Goal: Information Seeking & Learning: Find contact information

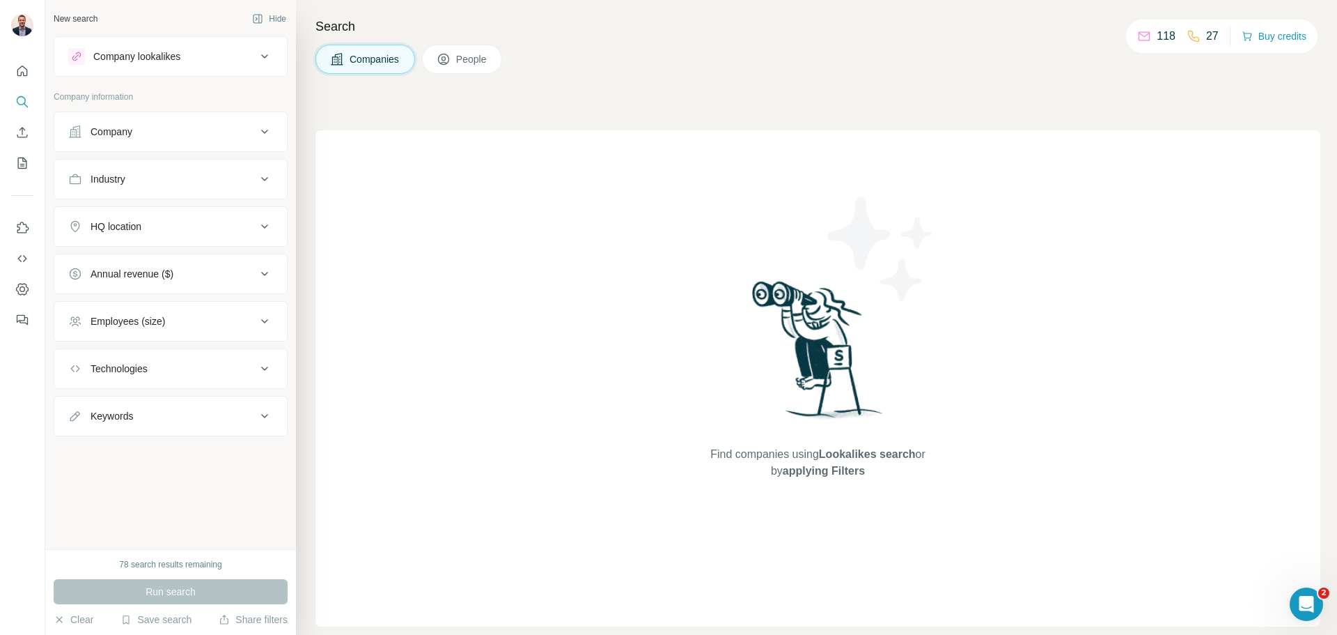
click at [244, 52] on div "Company lookalikes" at bounding box center [162, 56] width 188 height 17
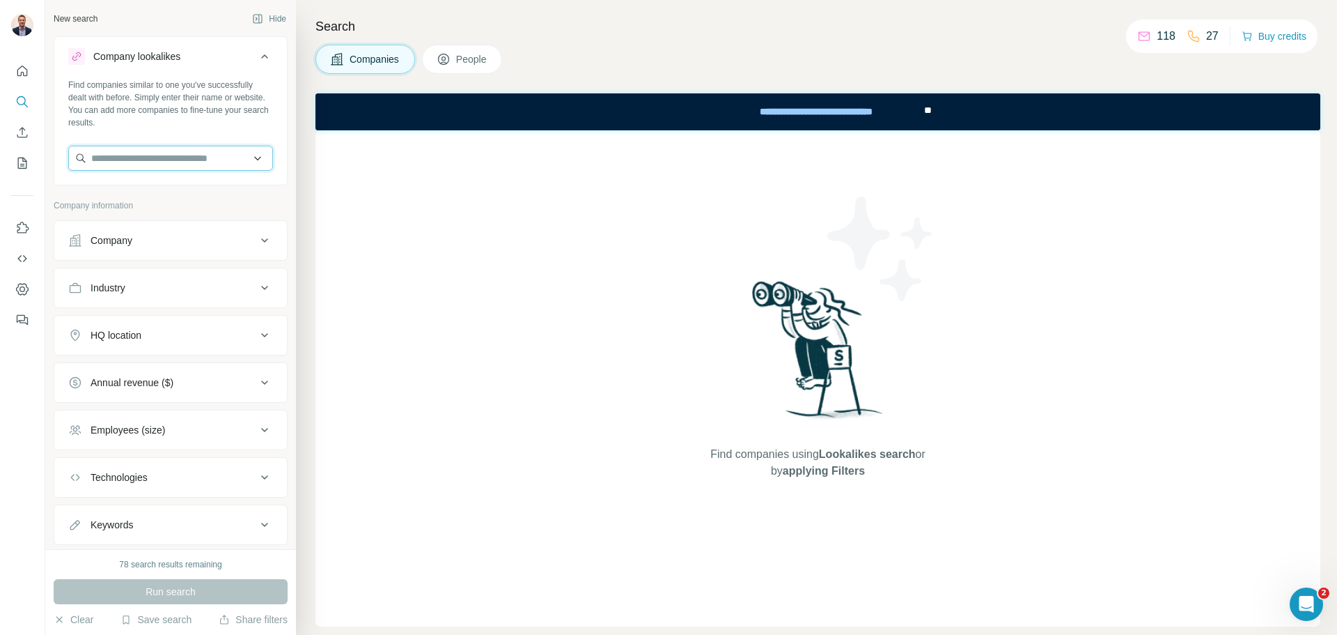
click at [251, 150] on input "text" at bounding box center [170, 158] width 205 height 25
click at [235, 244] on div "Company" at bounding box center [162, 240] width 188 height 14
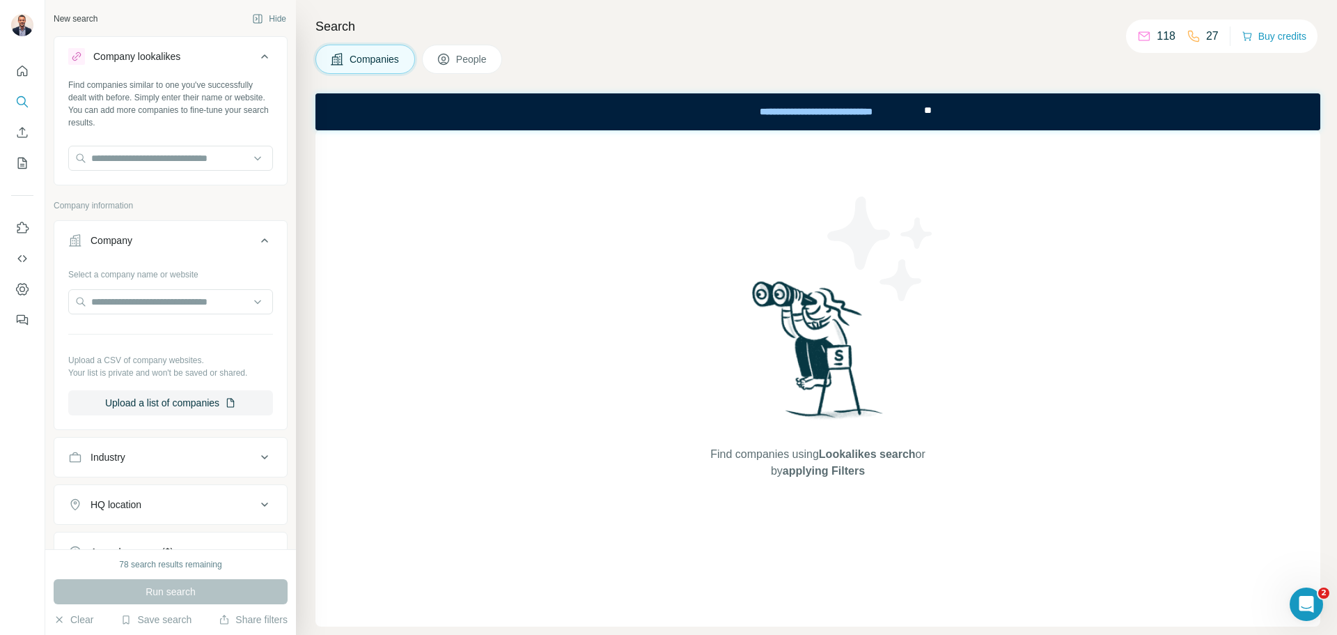
click at [235, 244] on div "Company" at bounding box center [162, 240] width 188 height 14
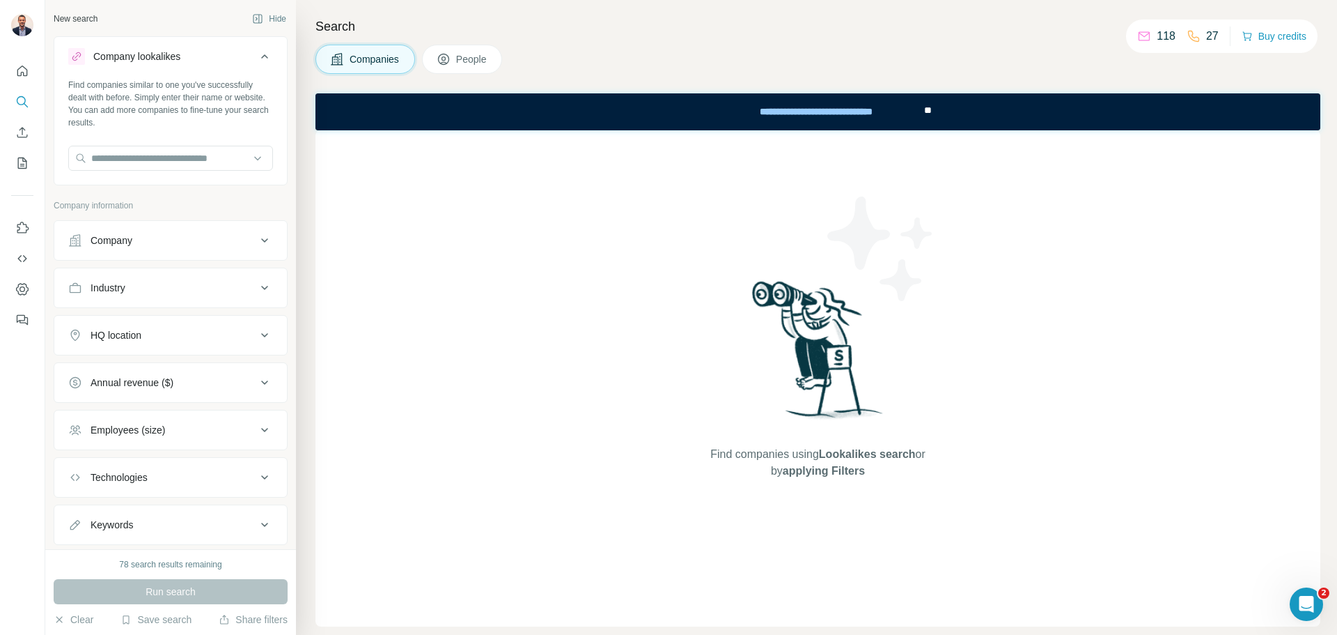
click at [256, 290] on icon at bounding box center [264, 287] width 17 height 17
click at [220, 326] on input at bounding box center [163, 322] width 172 height 15
click at [203, 324] on input at bounding box center [163, 322] width 172 height 15
click at [165, 322] on input at bounding box center [163, 322] width 172 height 15
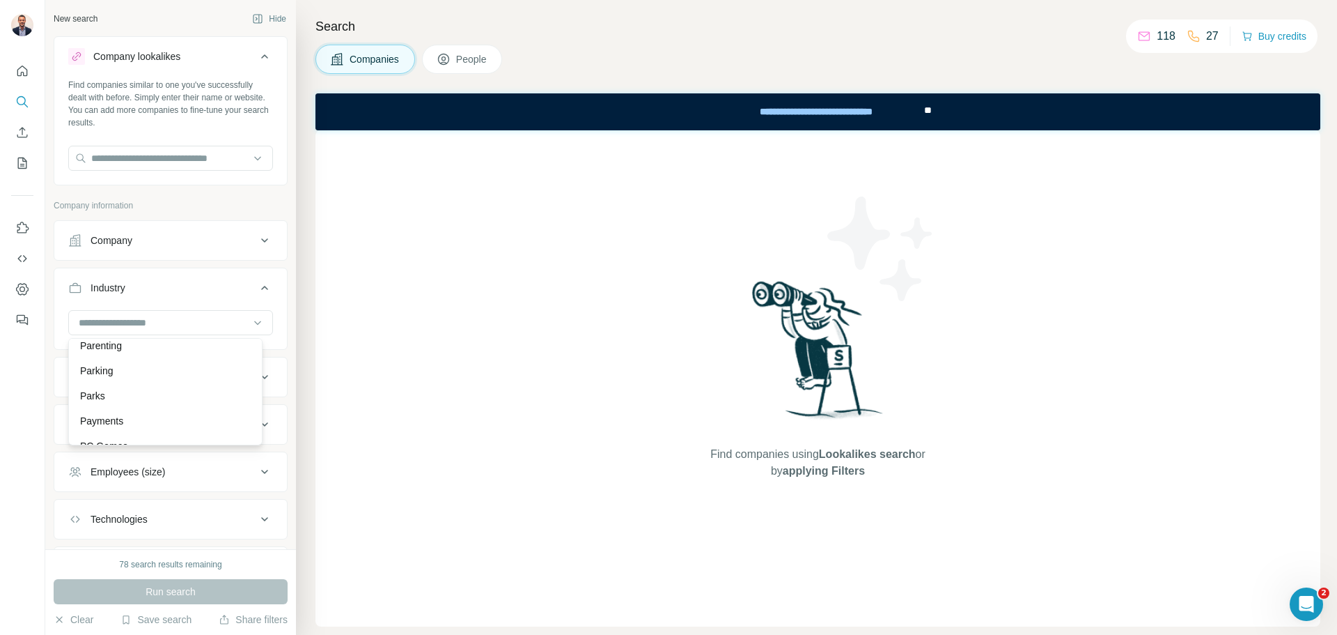
click at [177, 189] on div "Company lookalikes Find companies similar to one you've successfully dealt with…" at bounding box center [171, 311] width 234 height 550
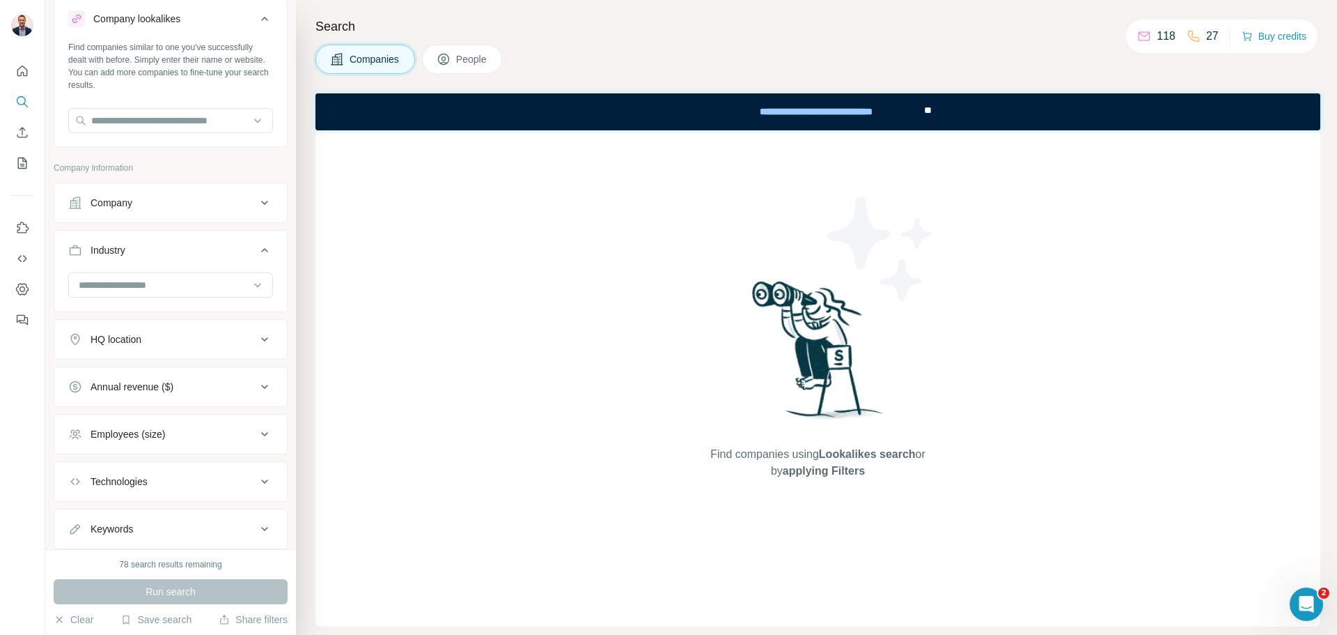
scroll to position [70, 0]
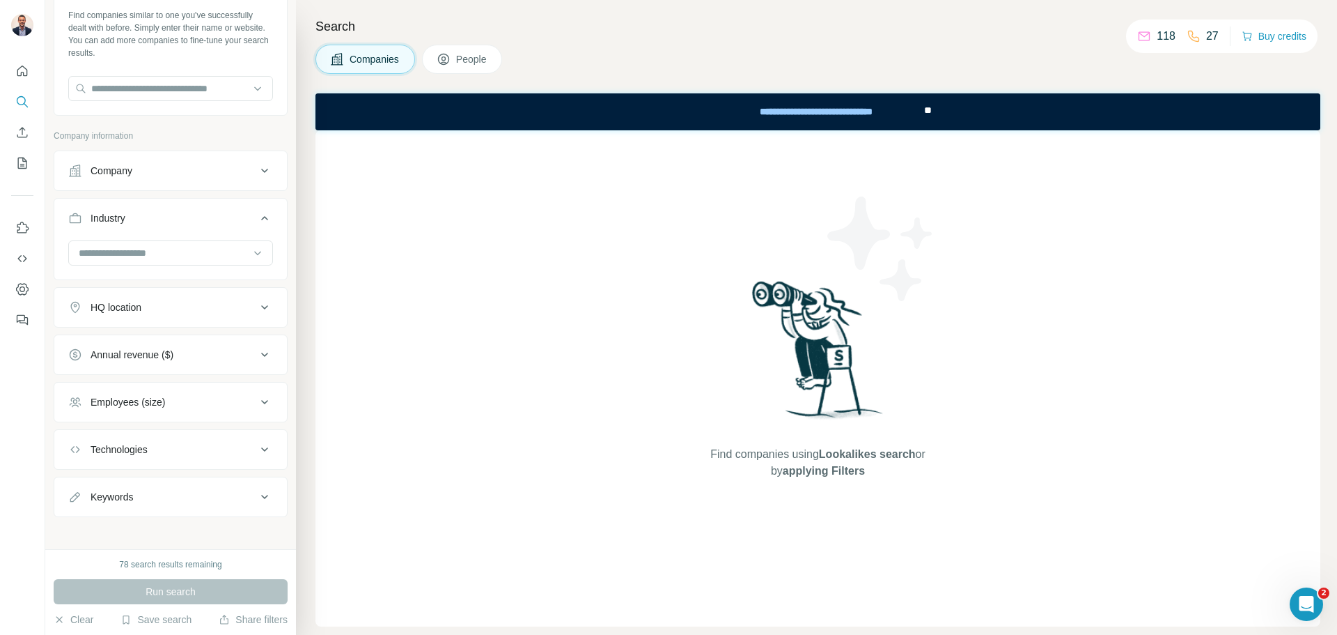
click at [165, 327] on ul "Company Industry HQ location Annual revenue ($) Employees (size) Technologies K…" at bounding box center [171, 333] width 234 height 366
click at [164, 311] on div "HQ location" at bounding box center [162, 307] width 188 height 14
click at [176, 350] on input "text" at bounding box center [170, 341] width 205 height 25
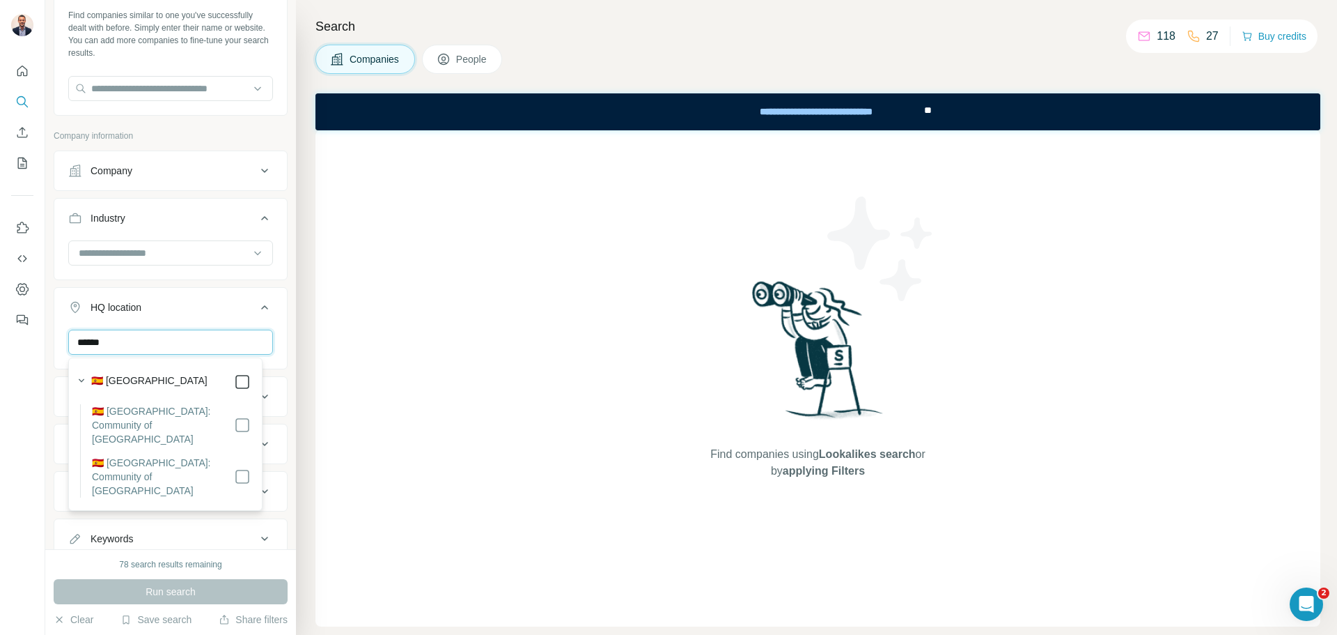
type input "******"
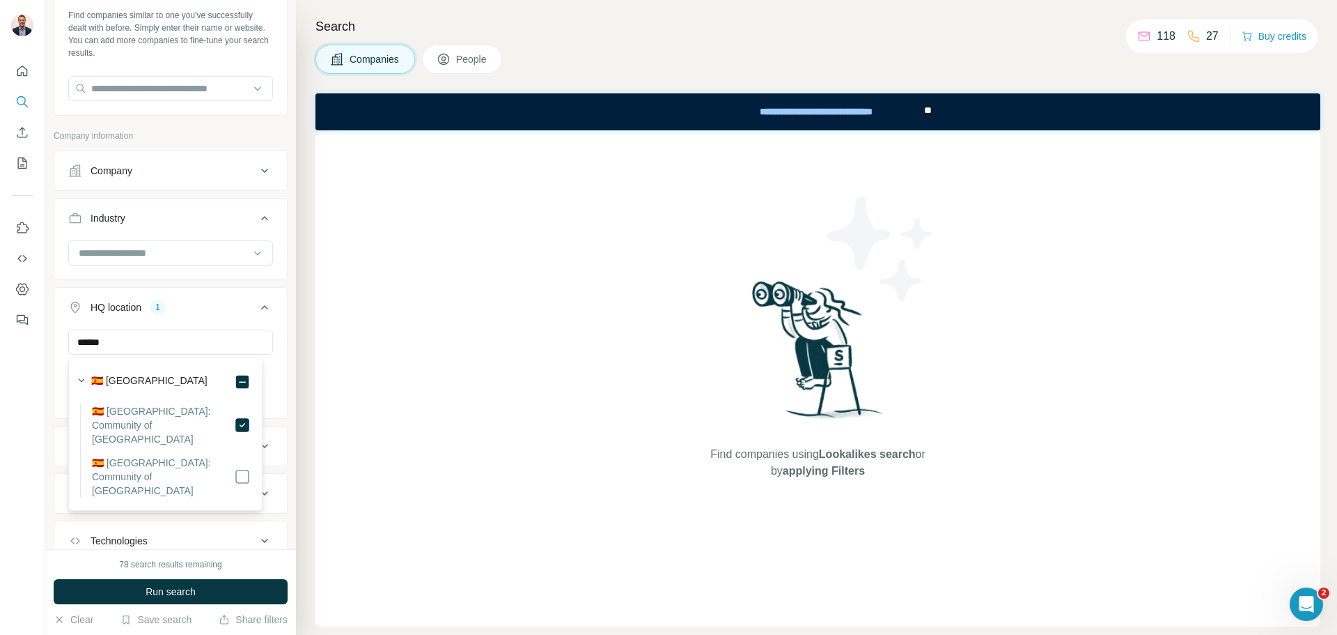
click at [238, 429] on li "🇪🇸 [GEOGRAPHIC_DATA]: Community of [GEOGRAPHIC_DATA]" at bounding box center [165, 430] width 171 height 52
click at [37, 436] on div at bounding box center [22, 317] width 45 height 635
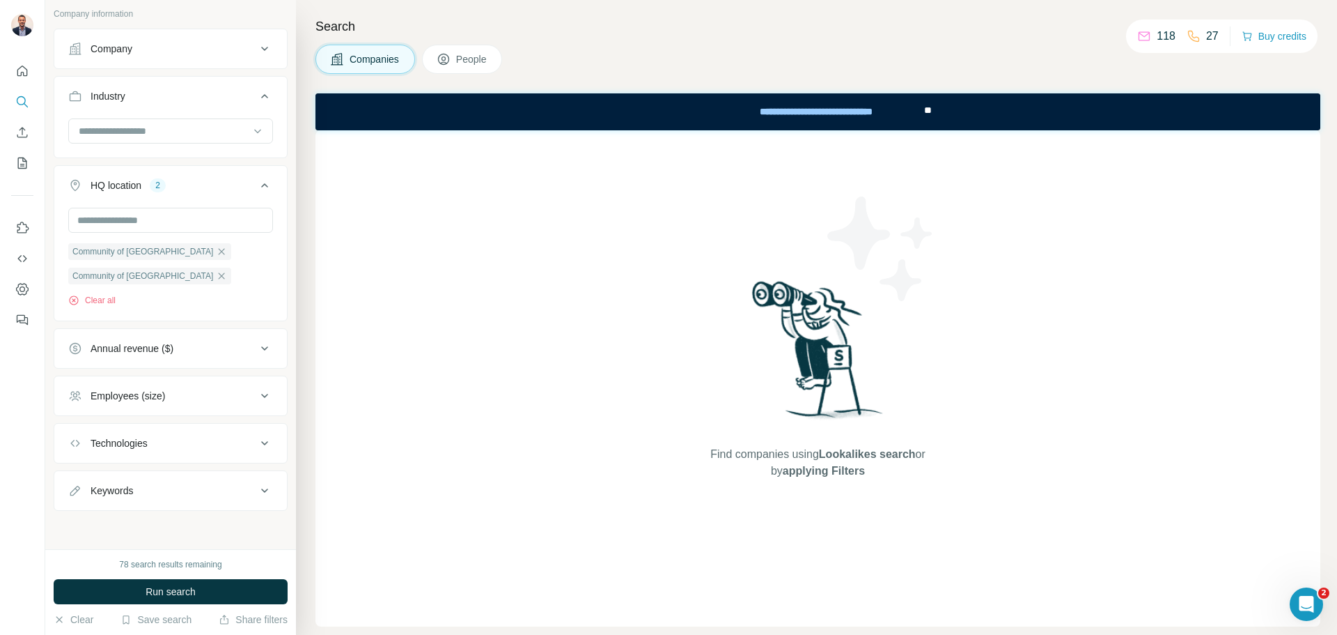
scroll to position [194, 0]
click at [190, 389] on div "Employees (size)" at bounding box center [162, 395] width 188 height 14
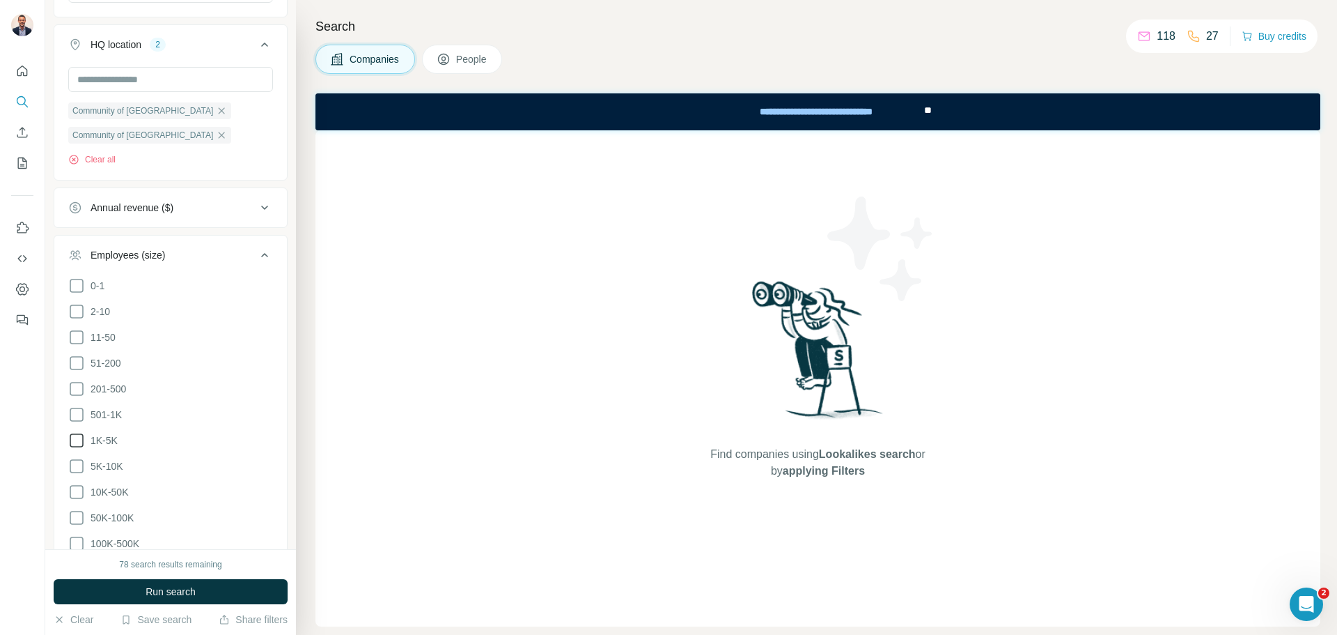
scroll to position [333, 0]
click at [74, 440] on icon at bounding box center [76, 439] width 17 height 17
click at [77, 458] on icon at bounding box center [76, 465] width 17 height 17
click at [75, 490] on icon at bounding box center [76, 491] width 17 height 17
click at [75, 515] on icon at bounding box center [76, 517] width 17 height 17
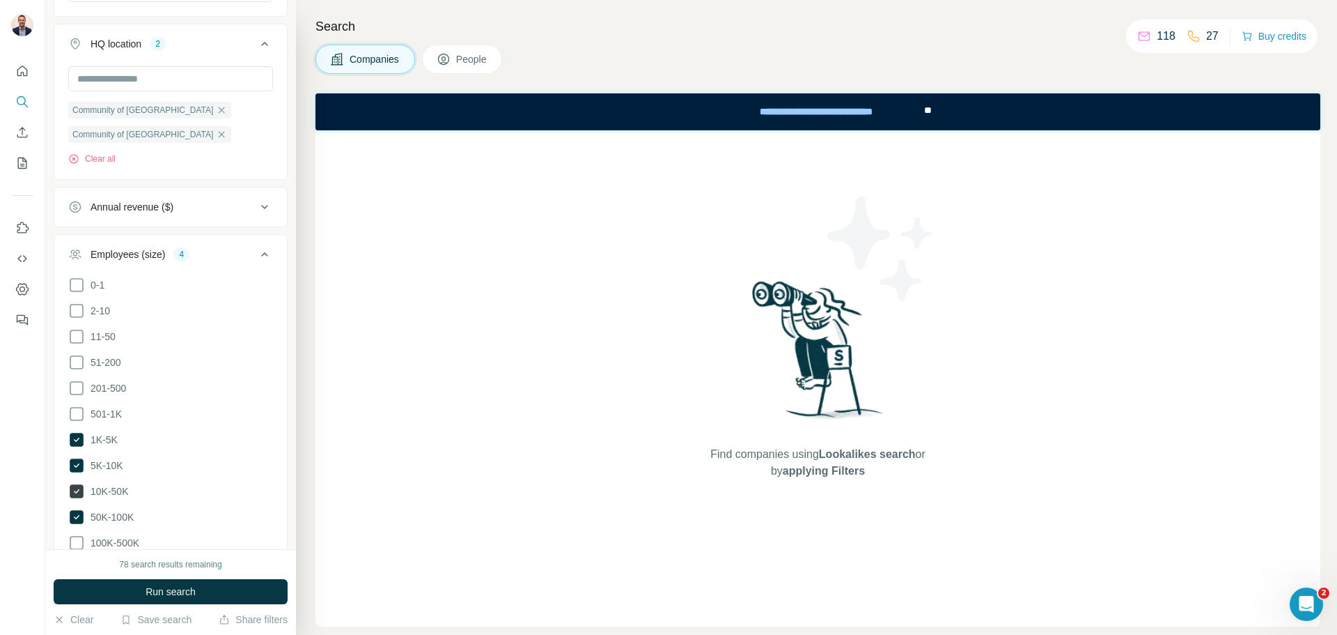
click at [76, 492] on icon at bounding box center [77, 491] width 14 height 14
click at [74, 510] on icon at bounding box center [77, 517] width 14 height 14
click at [75, 460] on icon at bounding box center [77, 465] width 14 height 14
click at [50, 493] on div "New search Hide Company lookalikes Find companies similar to one you've success…" at bounding box center [170, 274] width 251 height 549
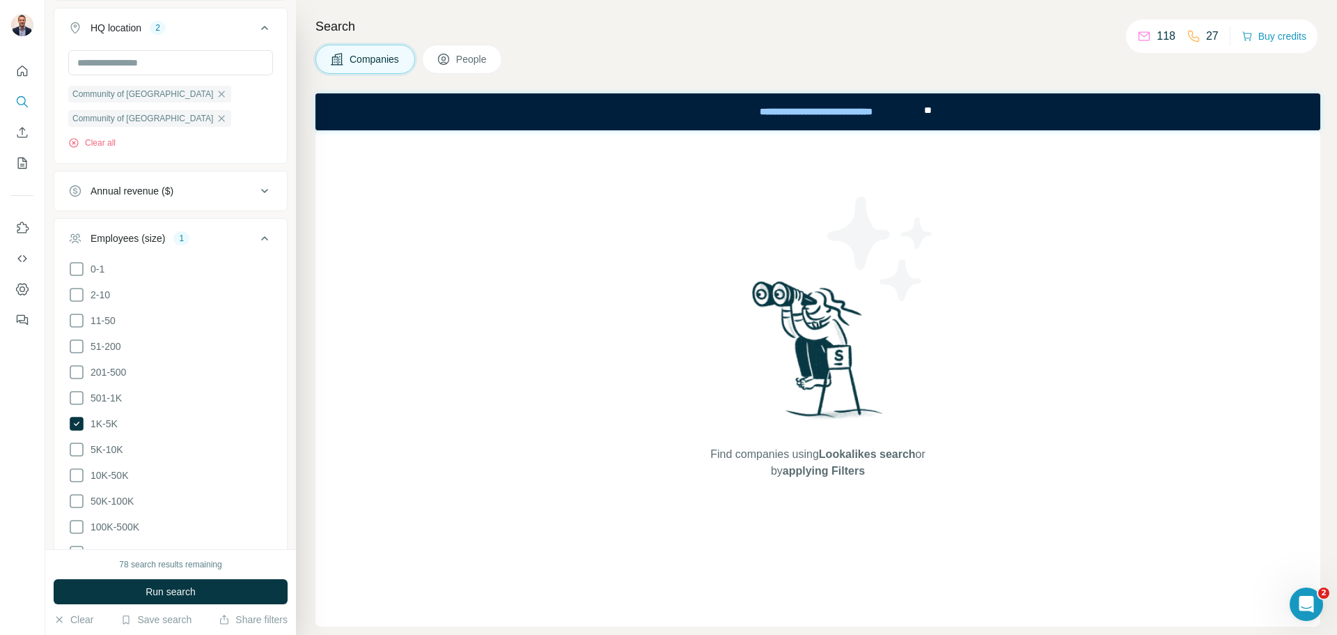
scroll to position [524, 0]
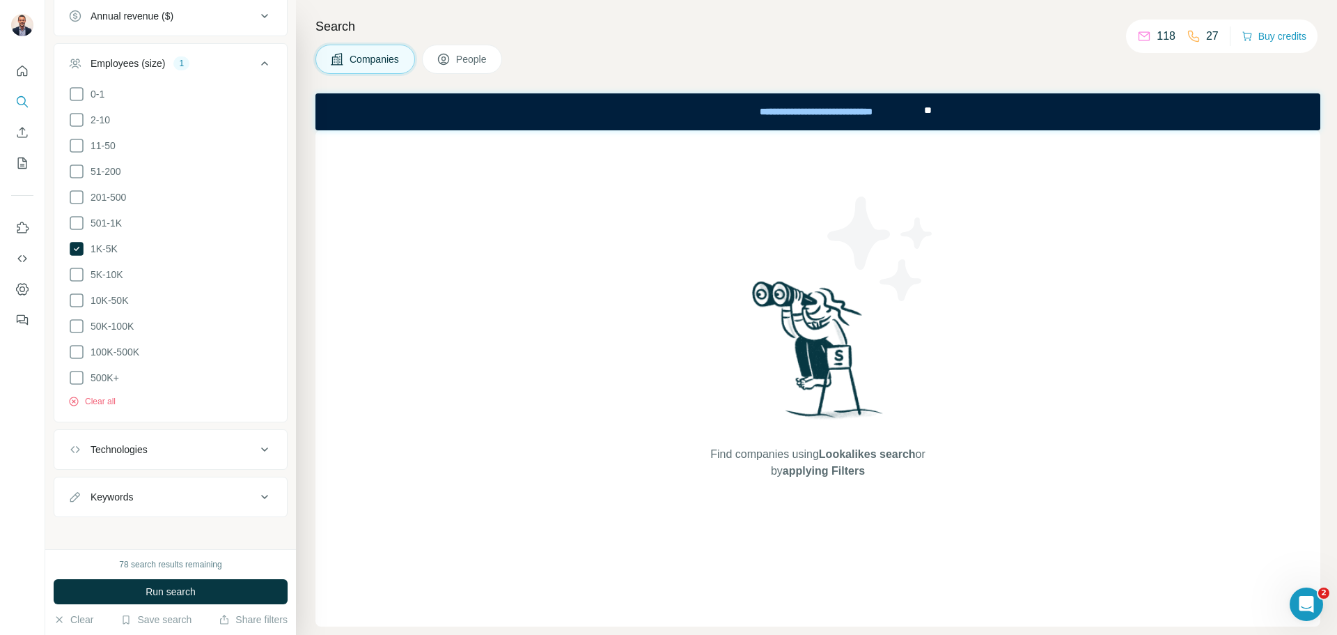
click at [226, 503] on button "Keywords" at bounding box center [170, 496] width 233 height 33
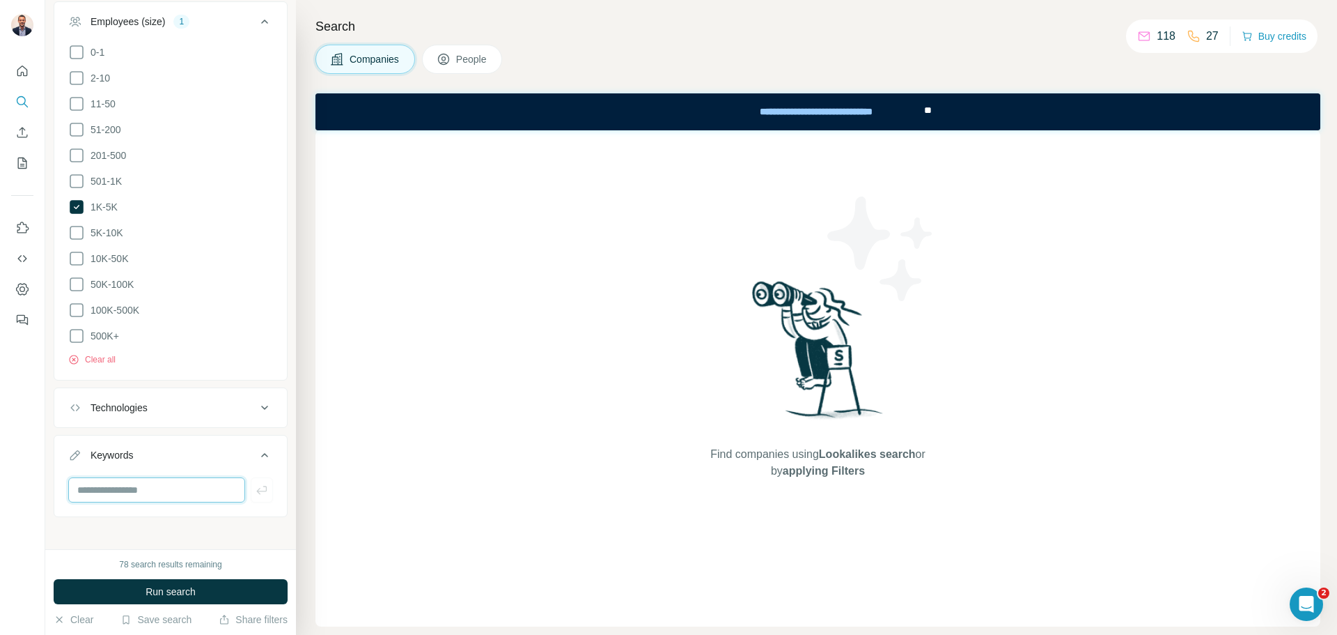
click at [205, 488] on input "text" at bounding box center [156, 489] width 177 height 25
type input "*"
type input "***"
click at [466, 70] on button "People" at bounding box center [462, 59] width 81 height 29
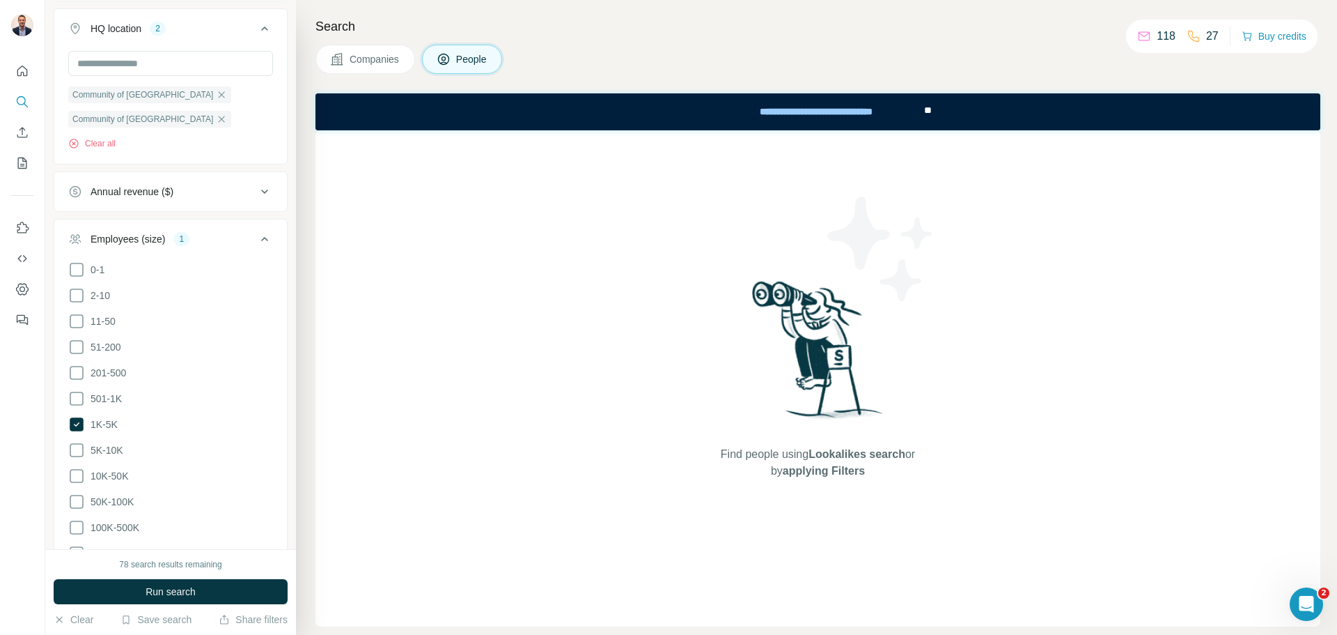
scroll to position [883, 0]
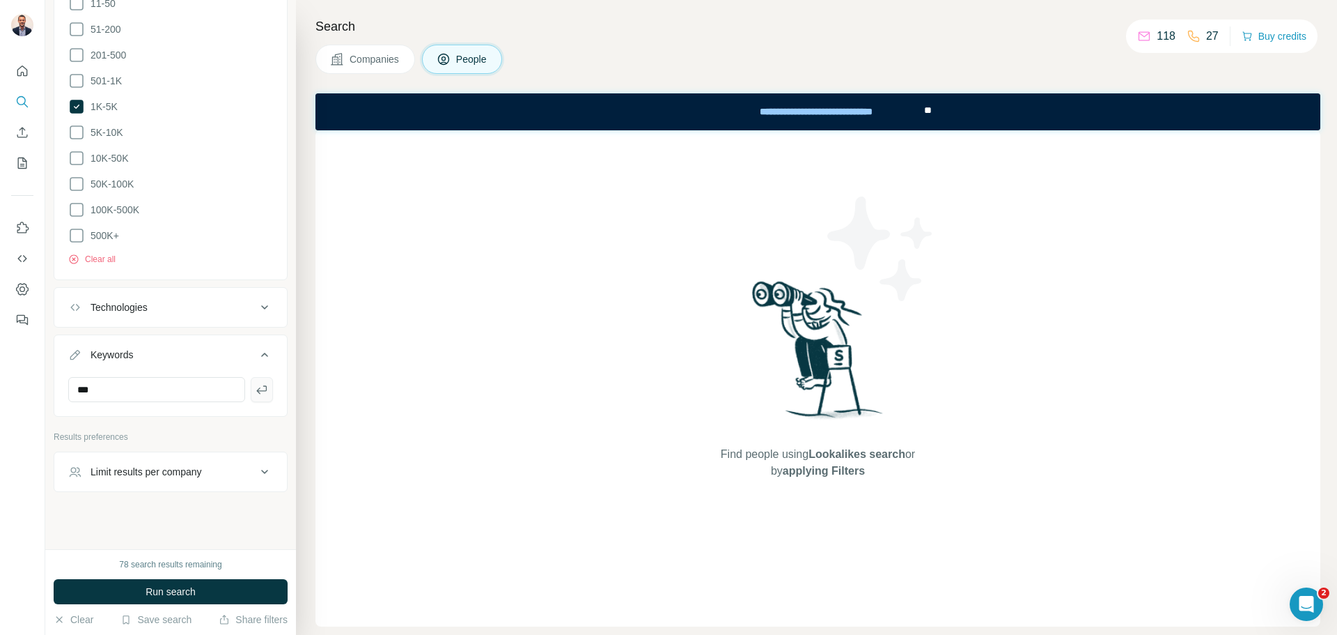
click at [251, 392] on button "button" at bounding box center [262, 389] width 22 height 25
click at [185, 523] on button "Limit results per company" at bounding box center [170, 520] width 233 height 33
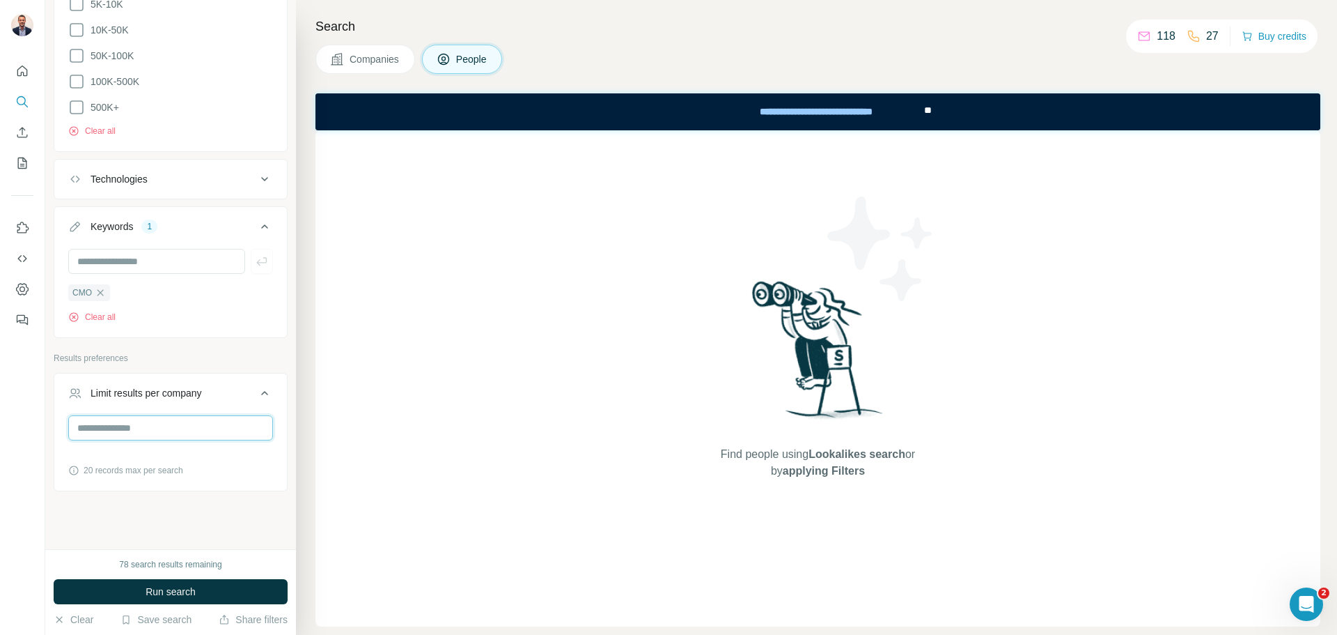
click at [165, 422] on input "number" at bounding box center [170, 427] width 205 height 25
type input "*"
click at [101, 289] on icon "button" at bounding box center [101, 292] width 6 height 6
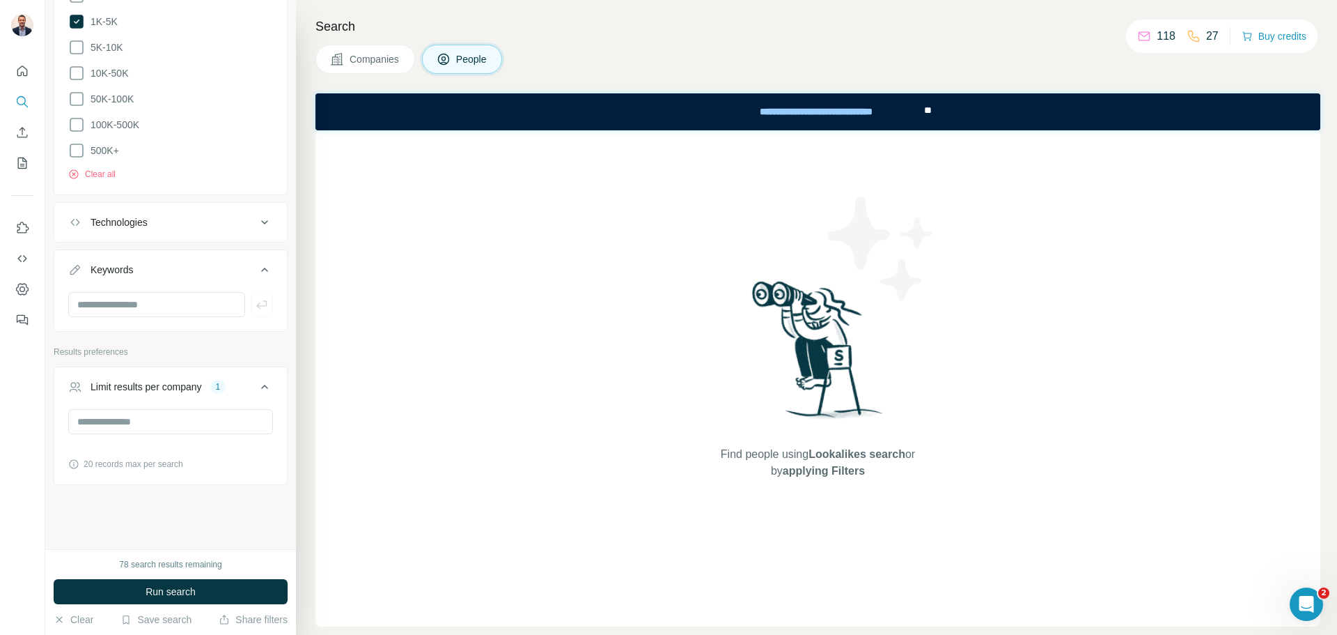
scroll to position [961, 0]
click at [100, 300] on input "text" at bounding box center [156, 311] width 177 height 25
click at [95, 299] on input "*********" at bounding box center [156, 311] width 177 height 25
type input "****"
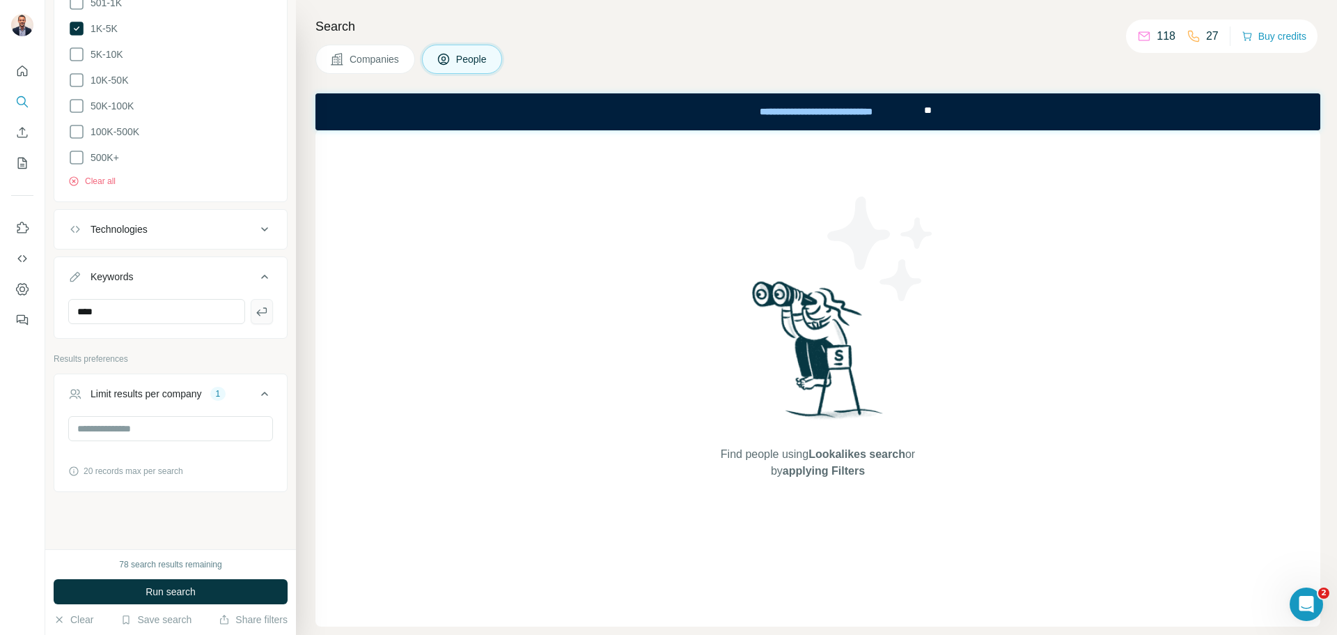
click at [256, 307] on icon "button" at bounding box center [261, 311] width 10 height 8
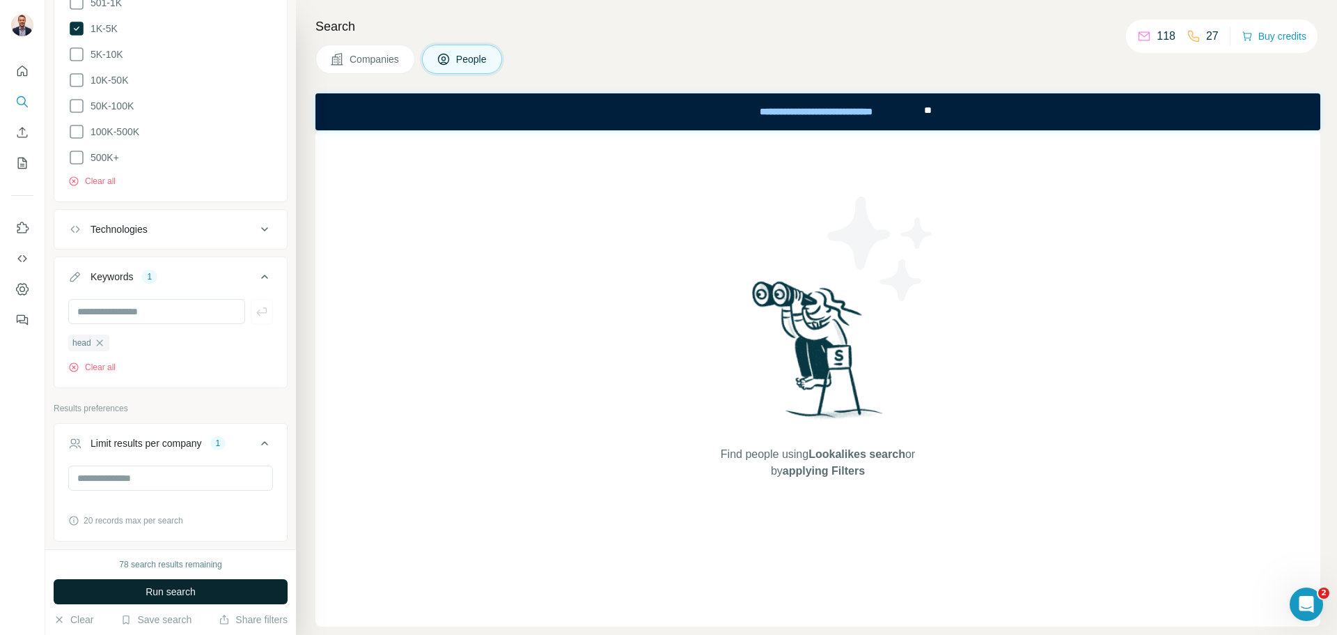
click at [192, 584] on button "Run search" at bounding box center [171, 591] width 234 height 25
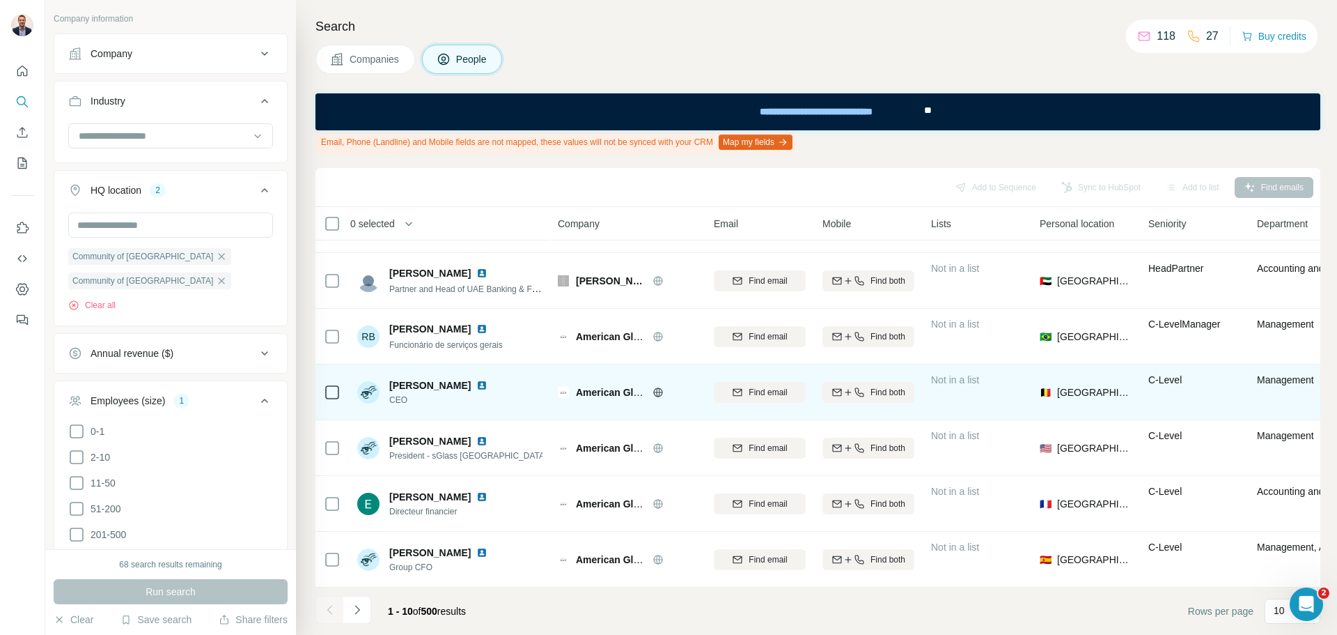
scroll to position [217, 0]
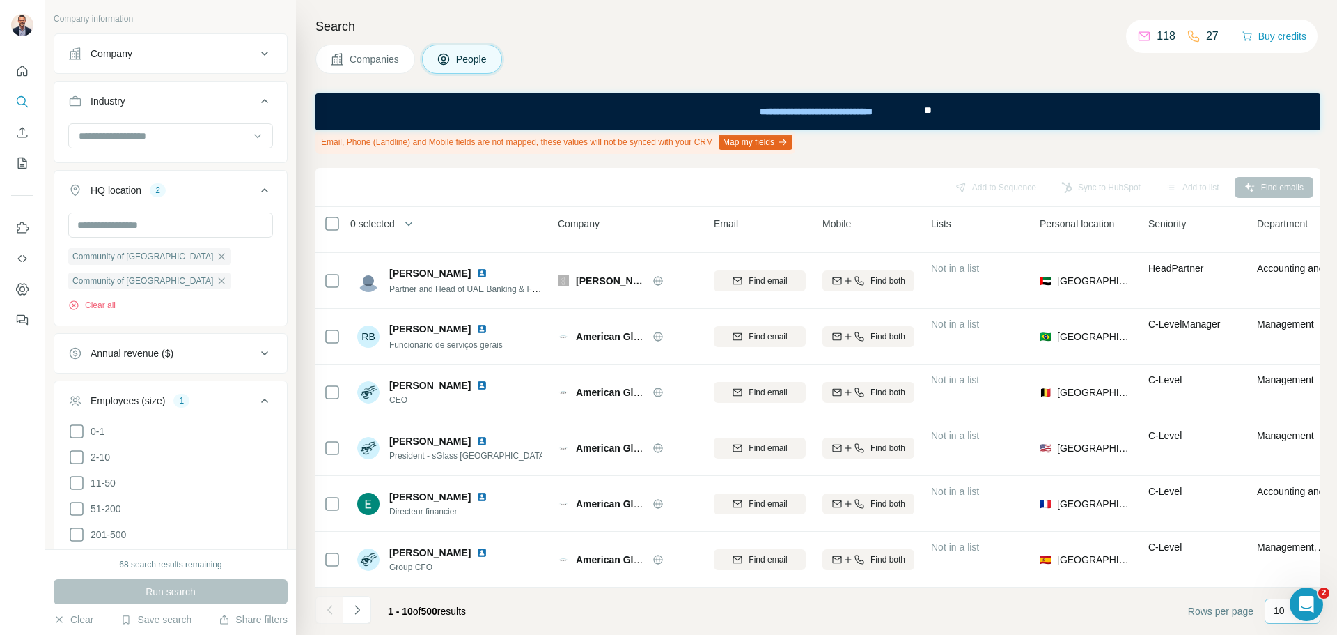
click at [1280, 611] on p "10" at bounding box center [1279, 610] width 11 height 14
click at [1278, 503] on p "60" at bounding box center [1282, 504] width 11 height 14
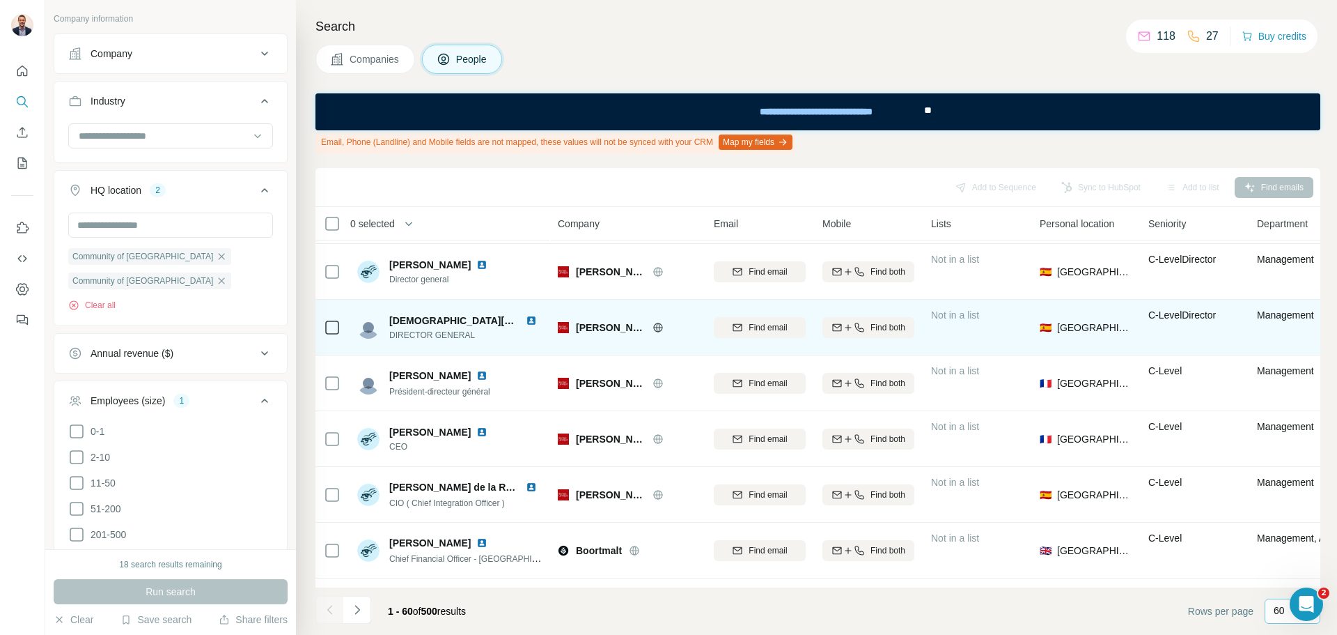
scroll to position [2237, 0]
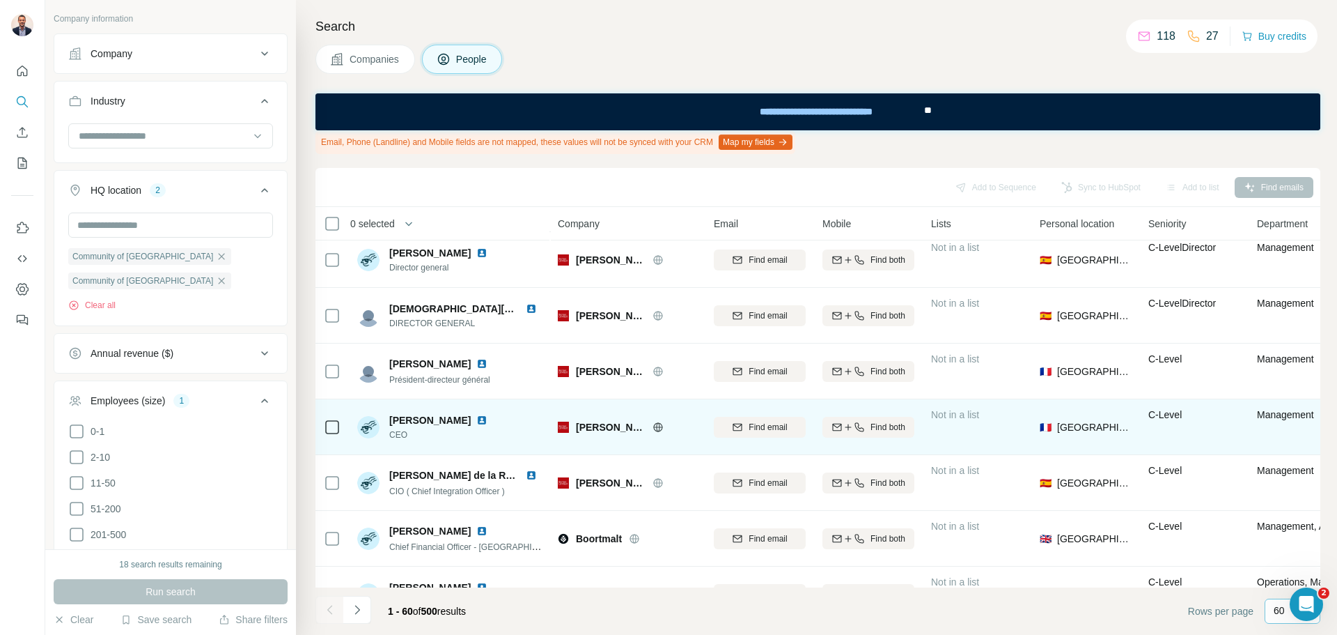
click at [651, 428] on div "[PERSON_NAME]" at bounding box center [636, 427] width 121 height 14
click at [655, 428] on icon at bounding box center [658, 426] width 11 height 11
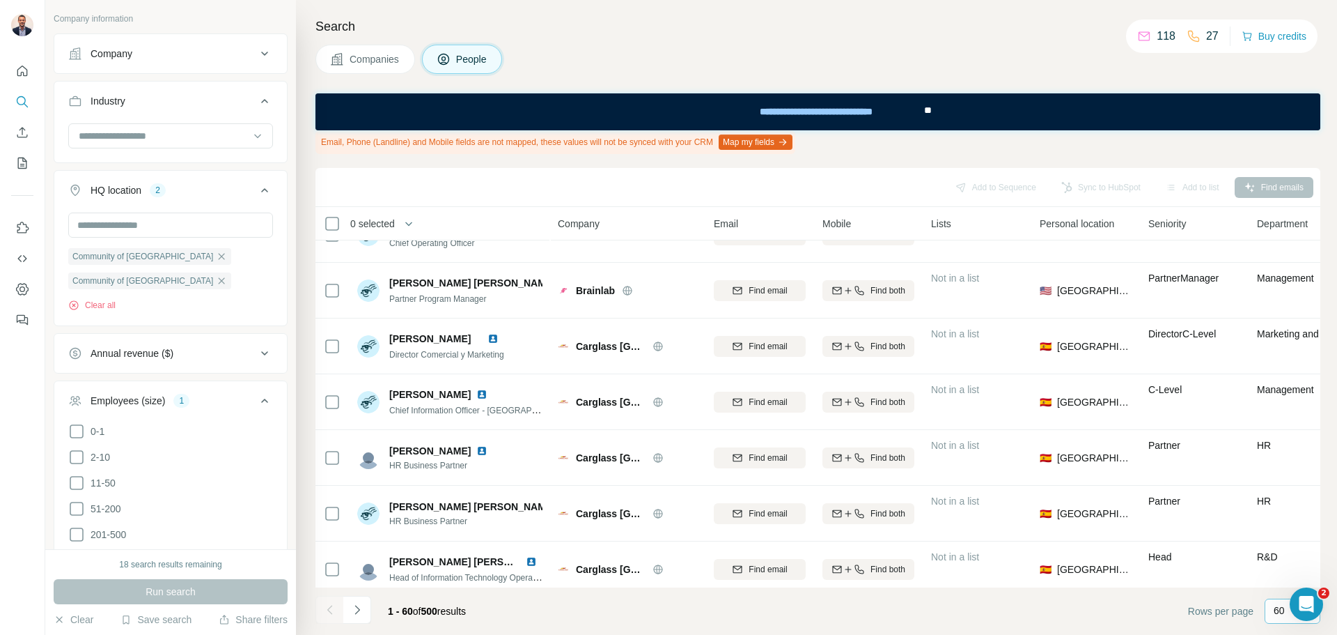
scroll to position [3004, 0]
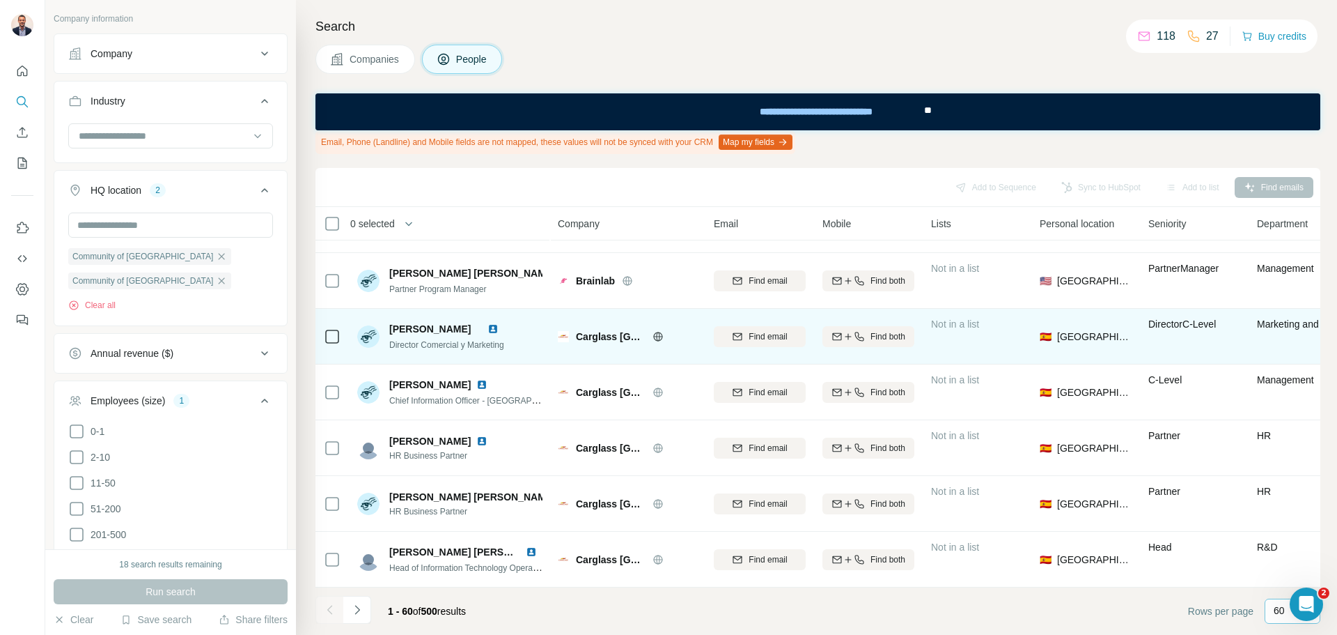
click at [661, 336] on icon at bounding box center [657, 336] width 9 height 1
click at [768, 330] on span "Find email" at bounding box center [768, 336] width 38 height 13
click at [499, 323] on img at bounding box center [493, 328] width 11 height 11
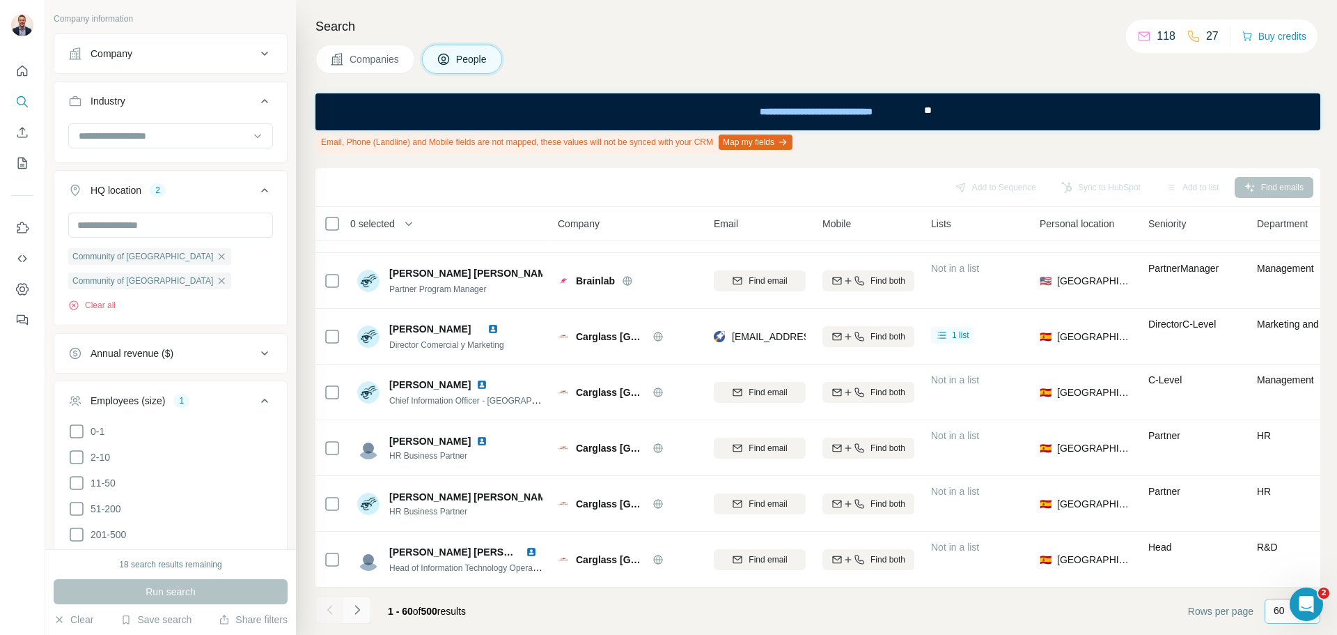
click at [359, 607] on icon "Navigate to next page" at bounding box center [357, 610] width 14 height 14
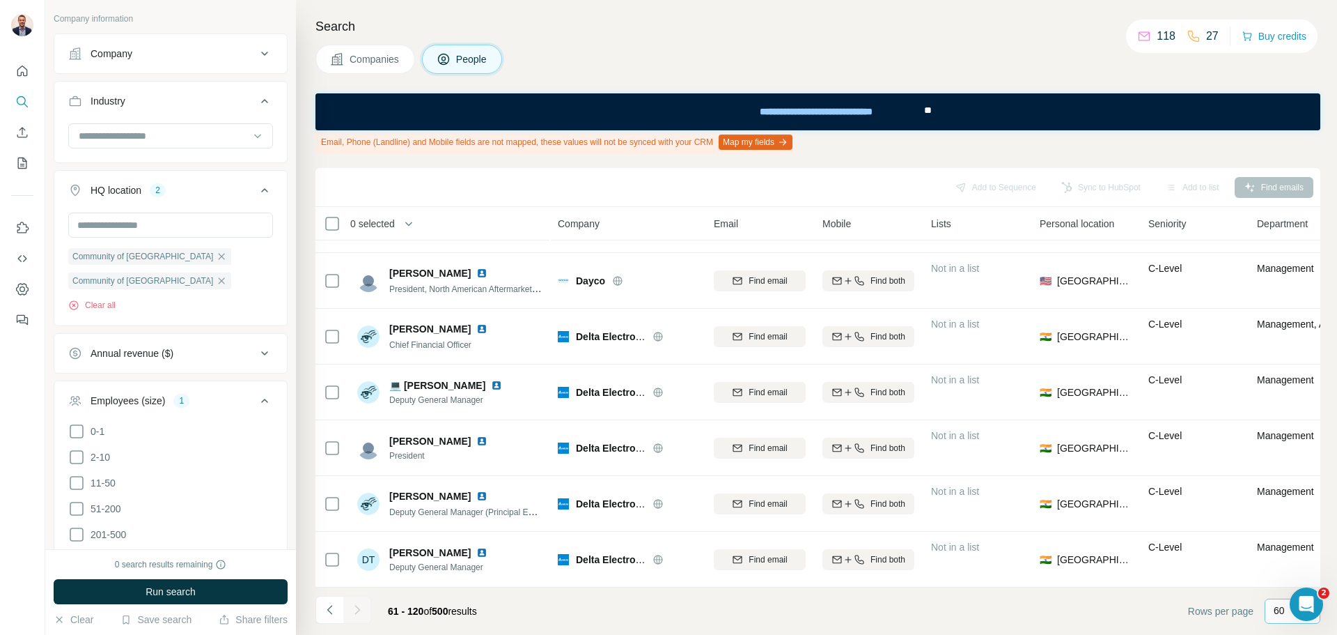
click at [1333, 536] on div "Search Companies People Email, Phone (Landline) and Mobile fields are not mappe…" at bounding box center [816, 317] width 1041 height 635
click at [325, 611] on icon "Navigate to previous page" at bounding box center [330, 610] width 14 height 14
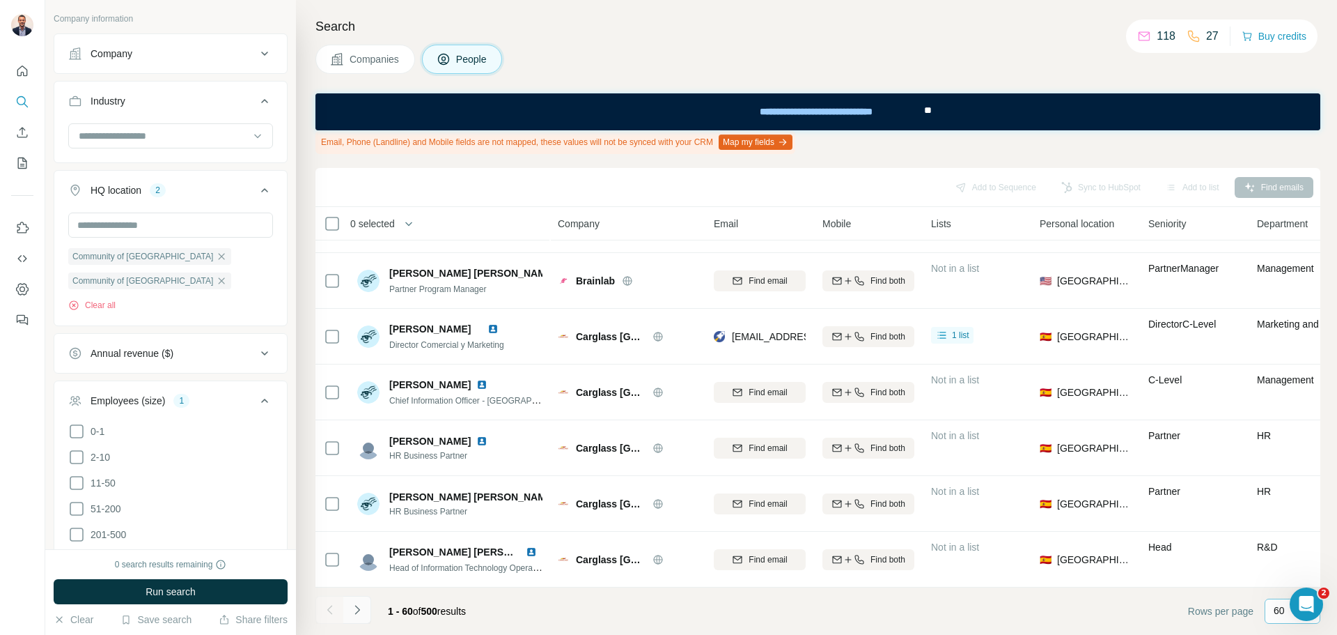
click at [364, 607] on icon "Navigate to next page" at bounding box center [357, 610] width 14 height 14
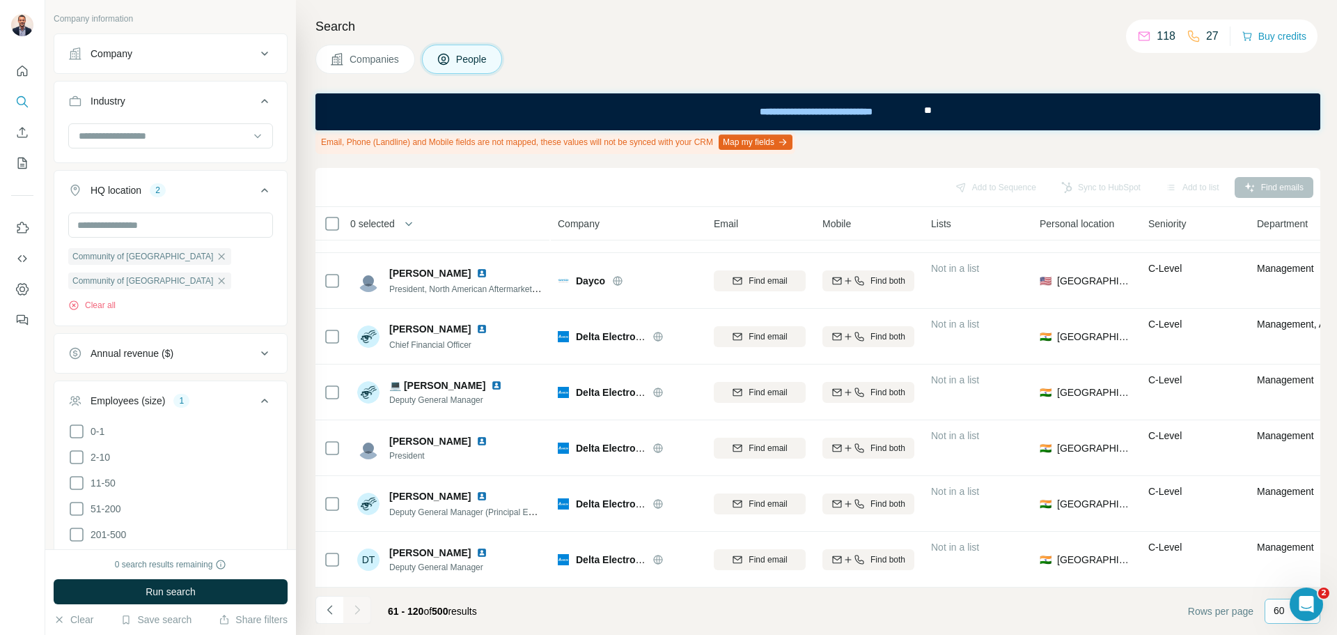
scroll to position [0, 0]
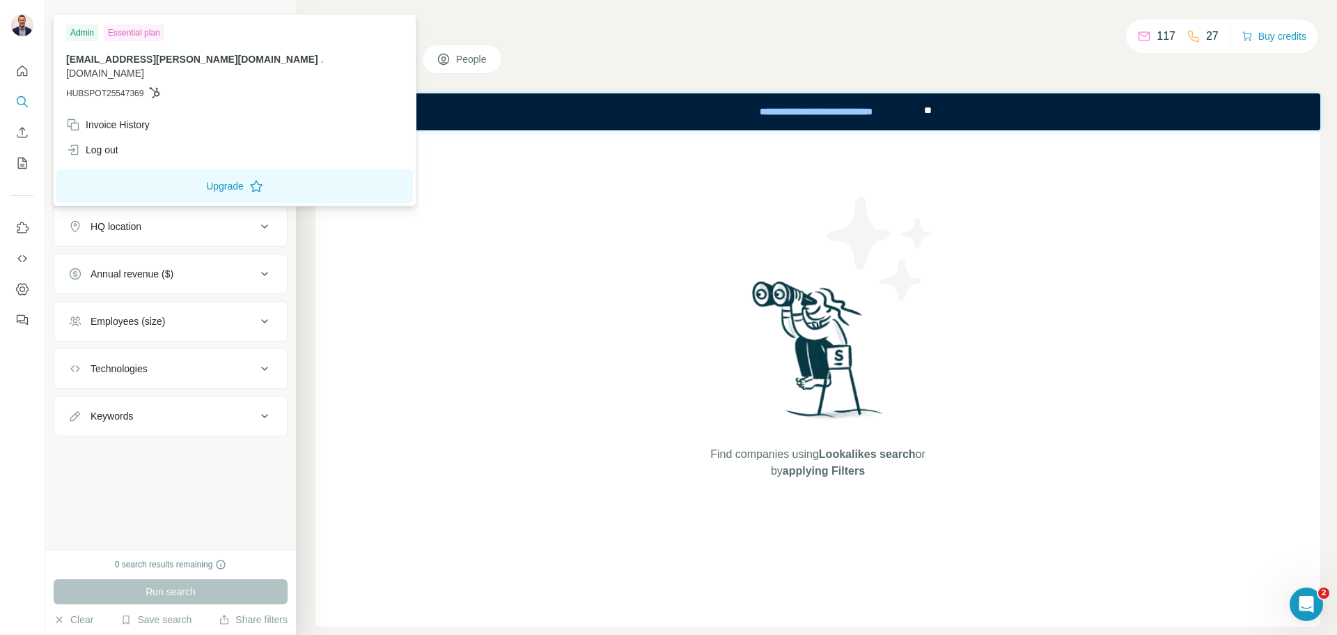
click at [22, 17] on img at bounding box center [22, 25] width 22 height 22
click at [141, 118] on div "Invoice History" at bounding box center [108, 125] width 84 height 14
click at [24, 231] on icon "Use Surfe on LinkedIn" at bounding box center [22, 228] width 14 height 14
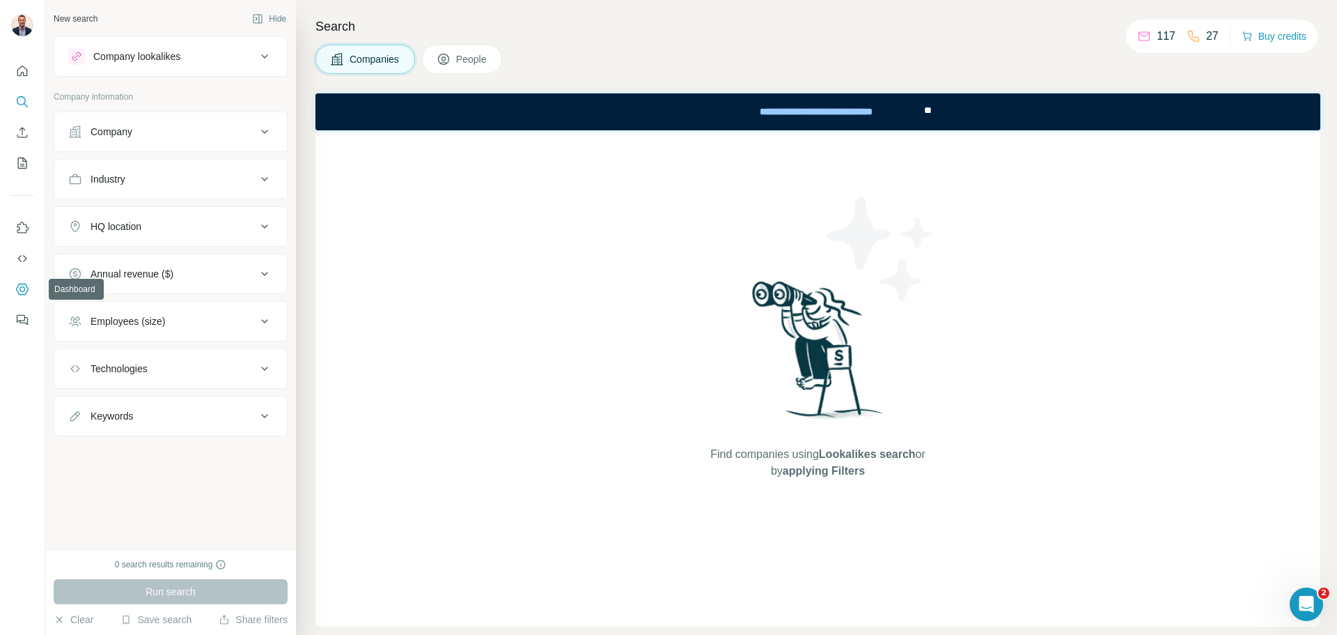
click at [13, 284] on button "Dashboard" at bounding box center [22, 289] width 22 height 25
